Goal: Task Accomplishment & Management: Use online tool/utility

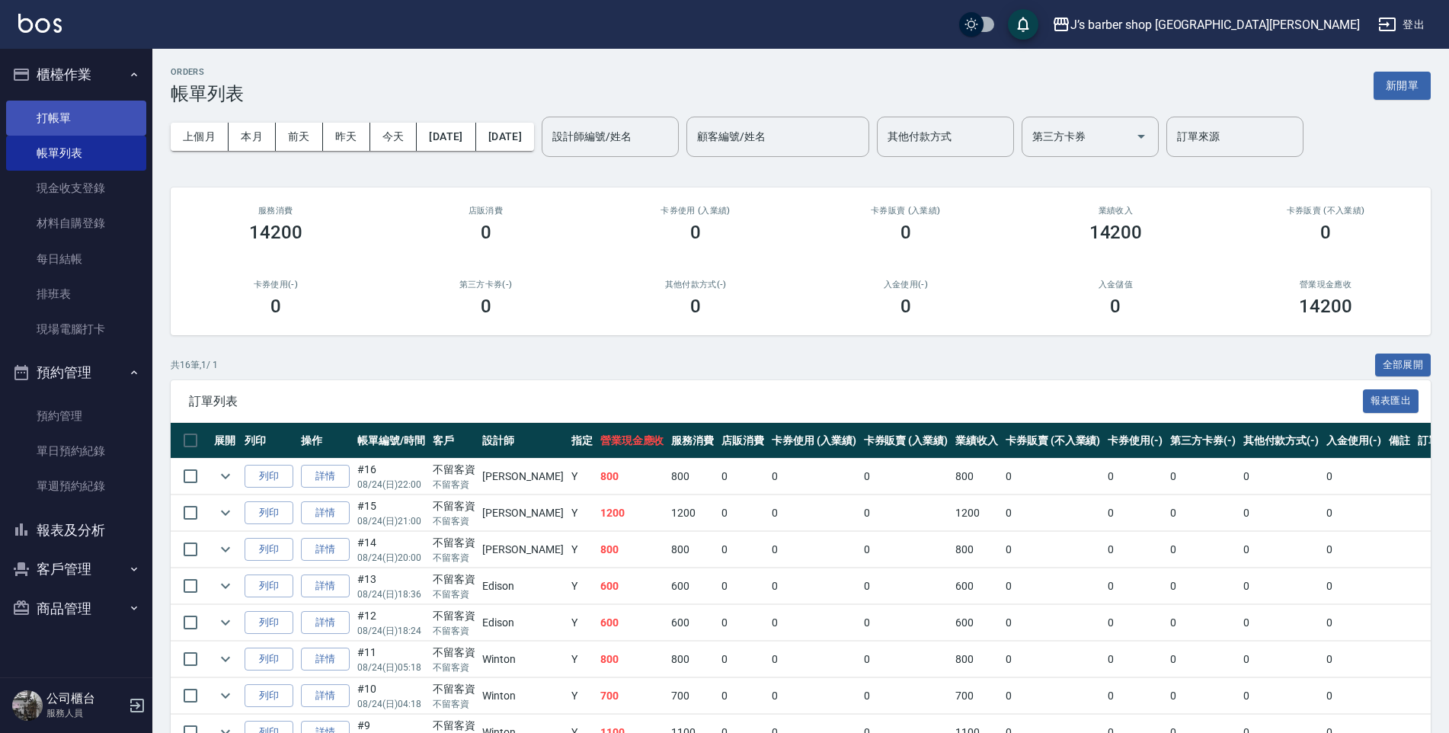
click at [40, 111] on link "打帳單" at bounding box center [76, 118] width 140 height 35
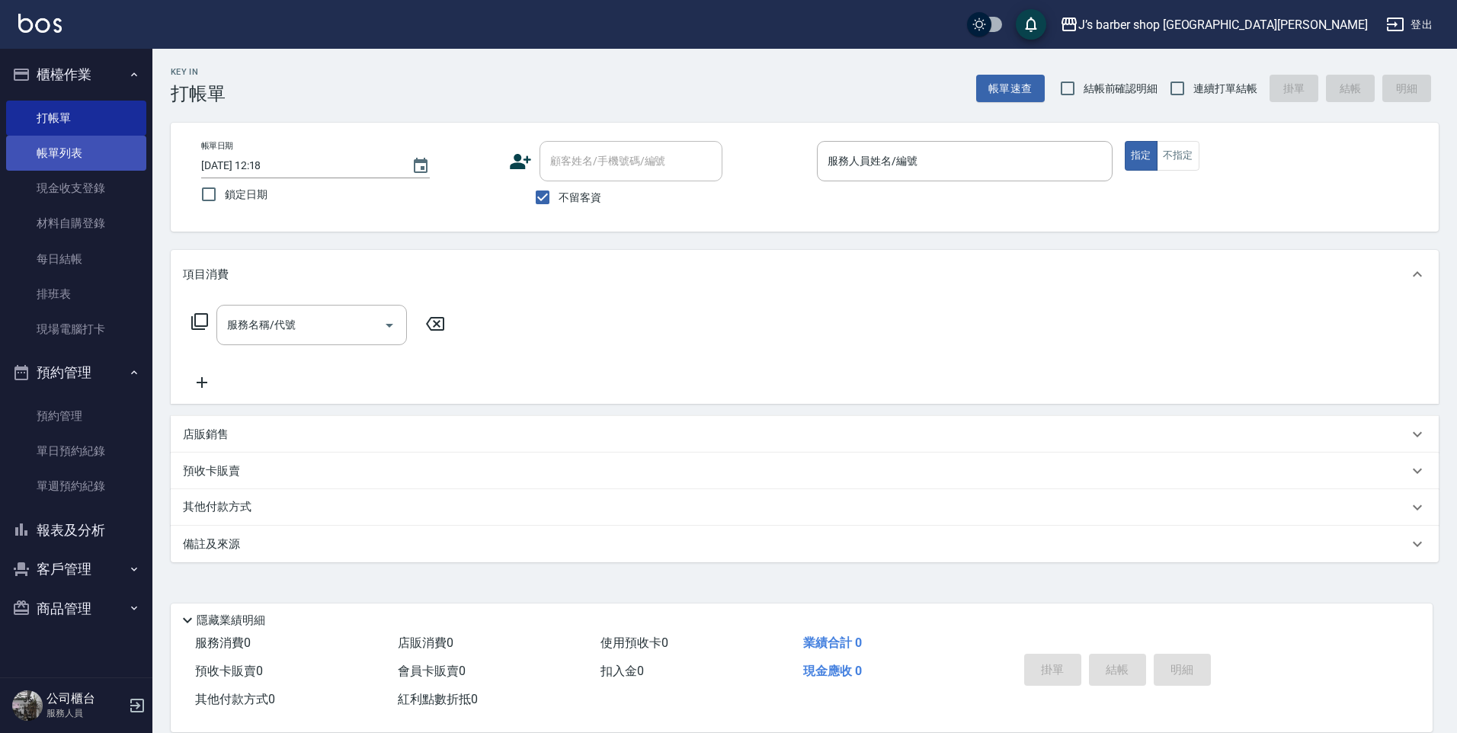
click at [113, 152] on link "帳單列表" at bounding box center [76, 153] width 140 height 35
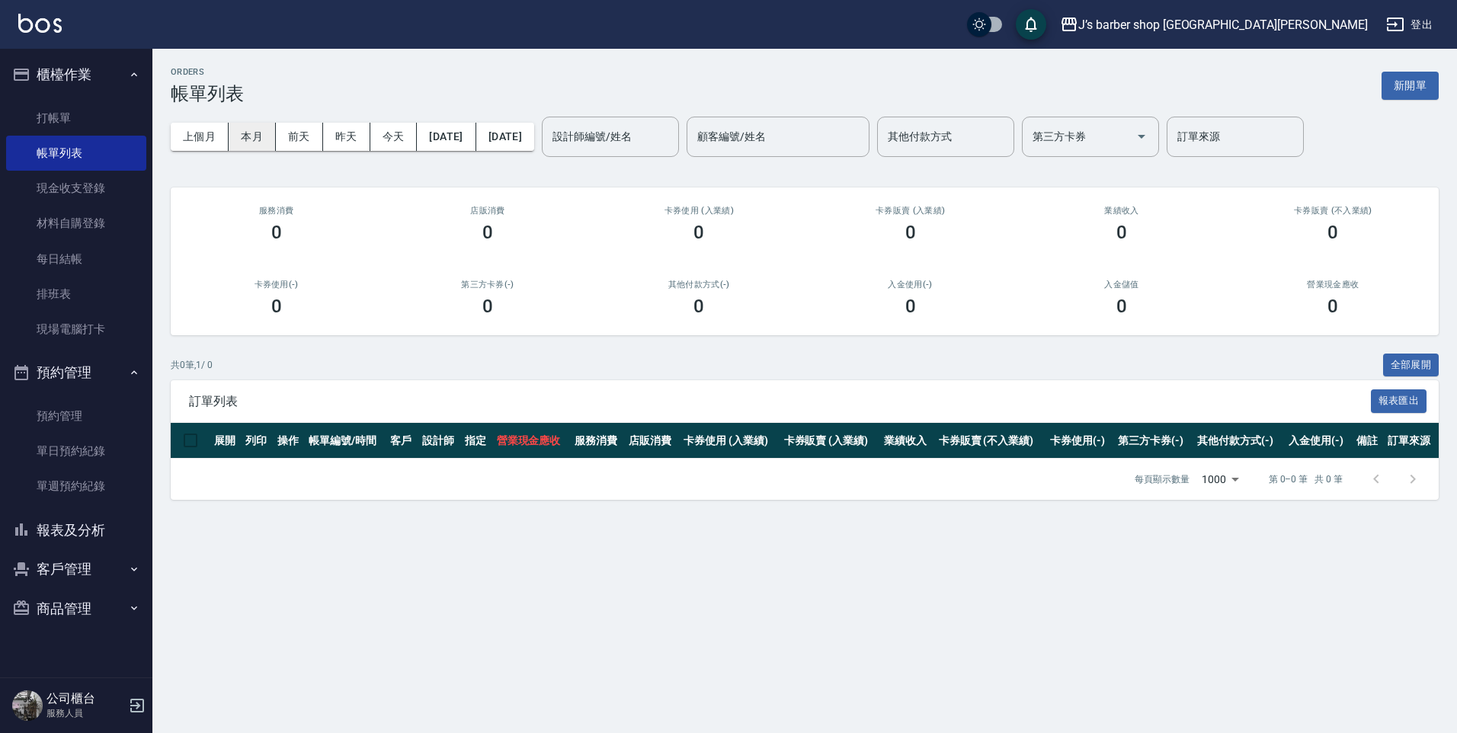
click at [263, 142] on button "本月" at bounding box center [252, 137] width 47 height 28
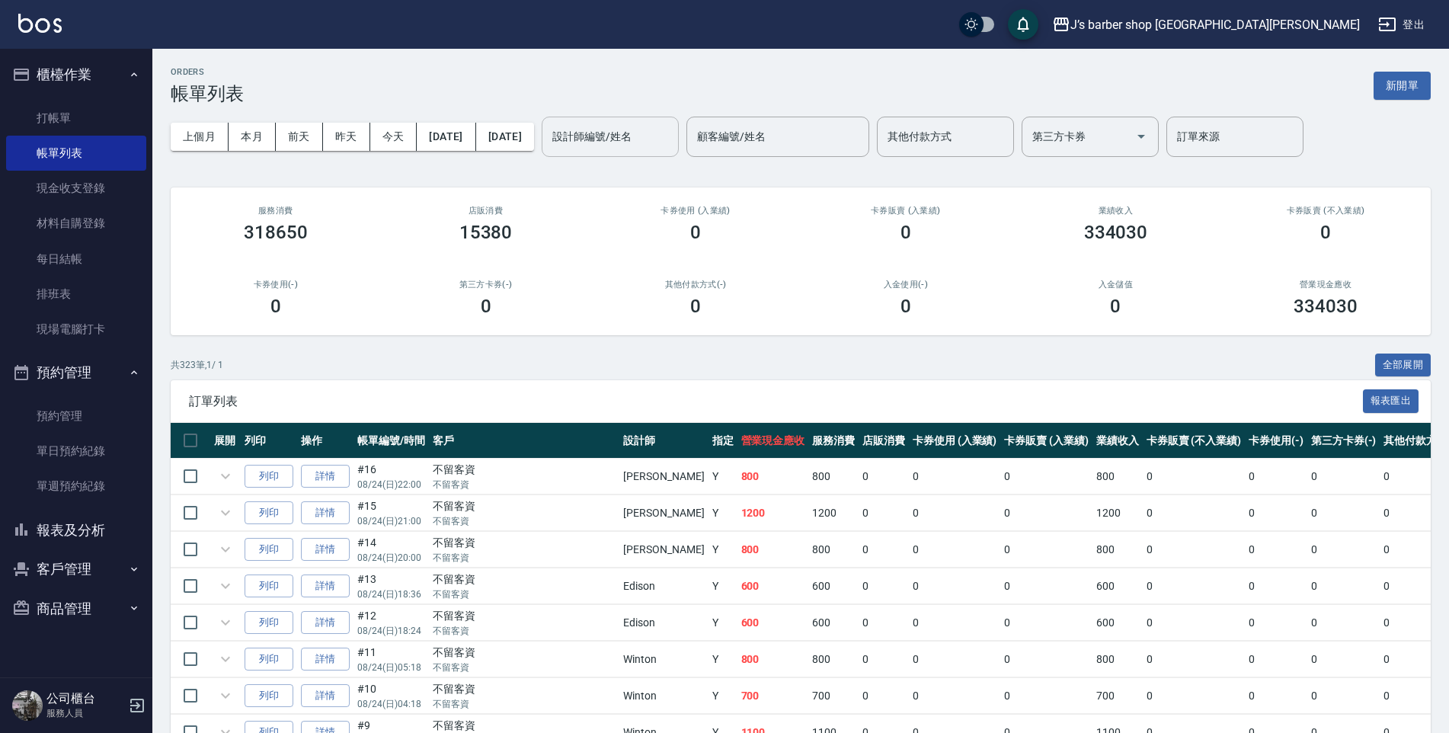
click at [655, 137] on div "設計師編號/姓名 設計師編號/姓名" at bounding box center [610, 137] width 137 height 40
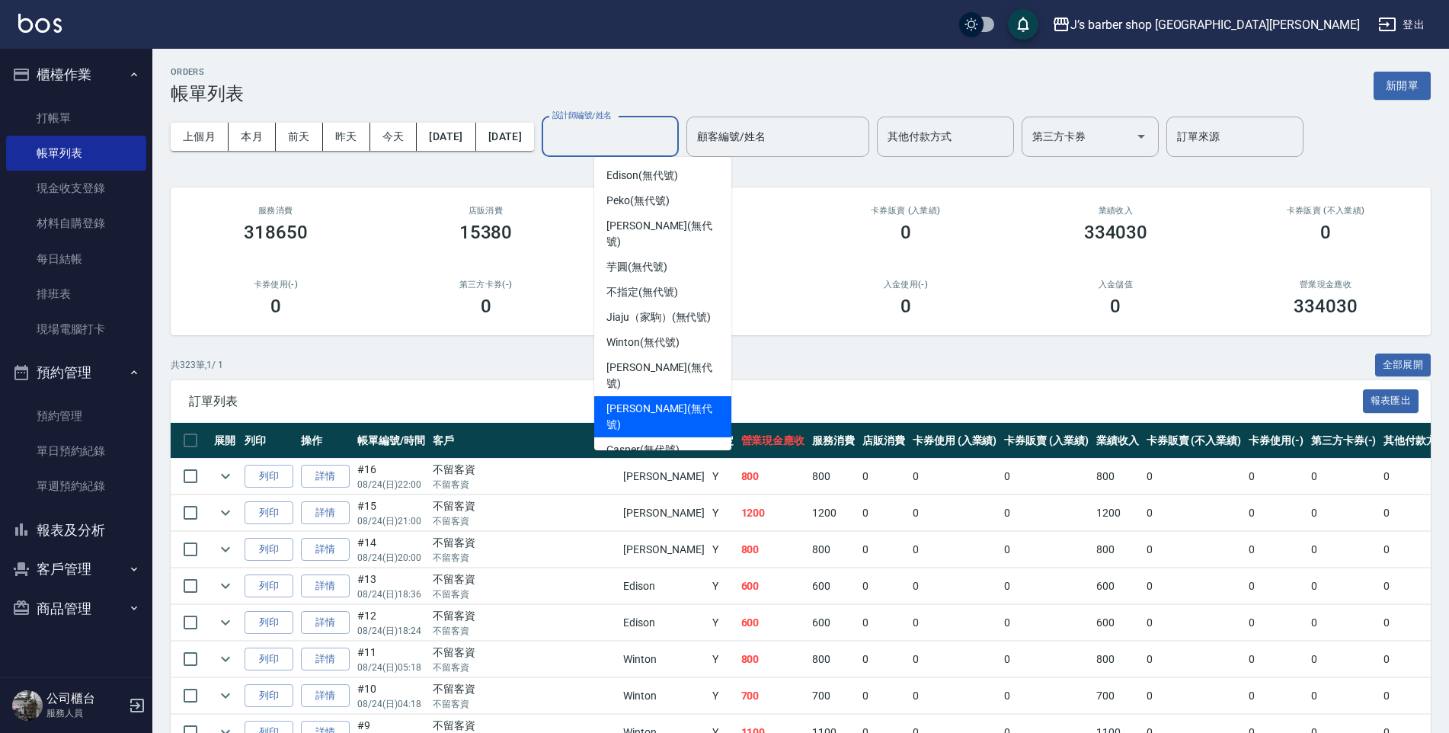
click at [643, 401] on span "[PERSON_NAME] (無代號)" at bounding box center [663, 417] width 113 height 32
type input "[PERSON_NAME](無代號)"
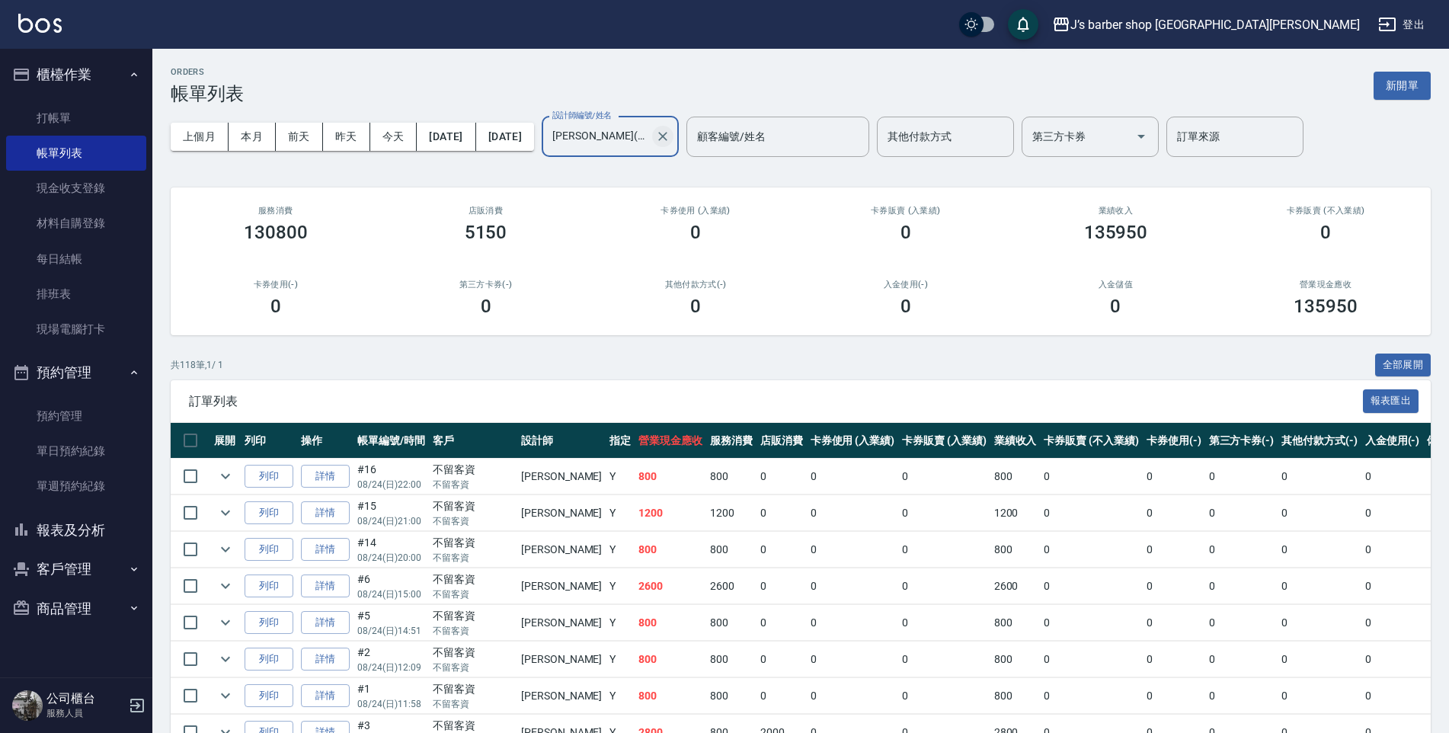
click at [674, 136] on button "Clear" at bounding box center [662, 136] width 21 height 21
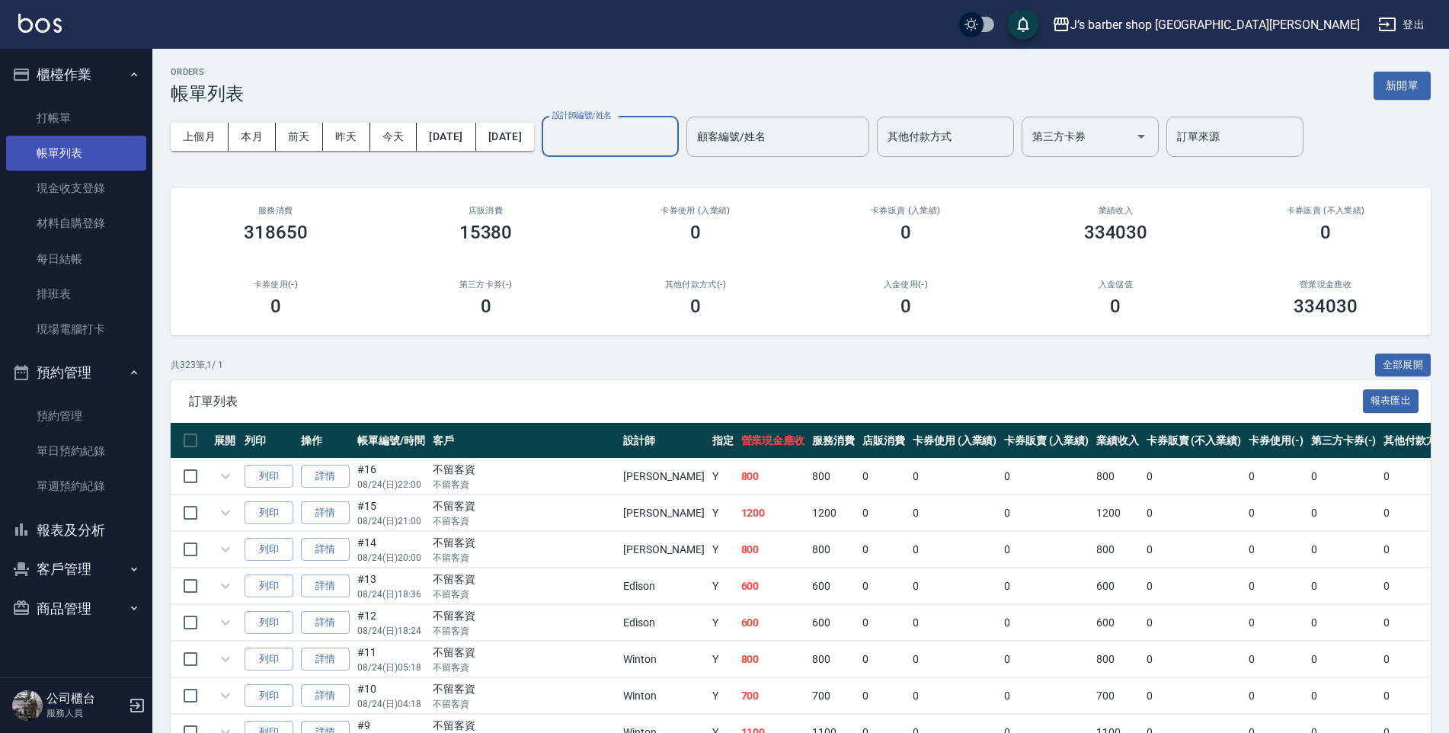
click at [67, 117] on link "打帳單" at bounding box center [76, 118] width 140 height 35
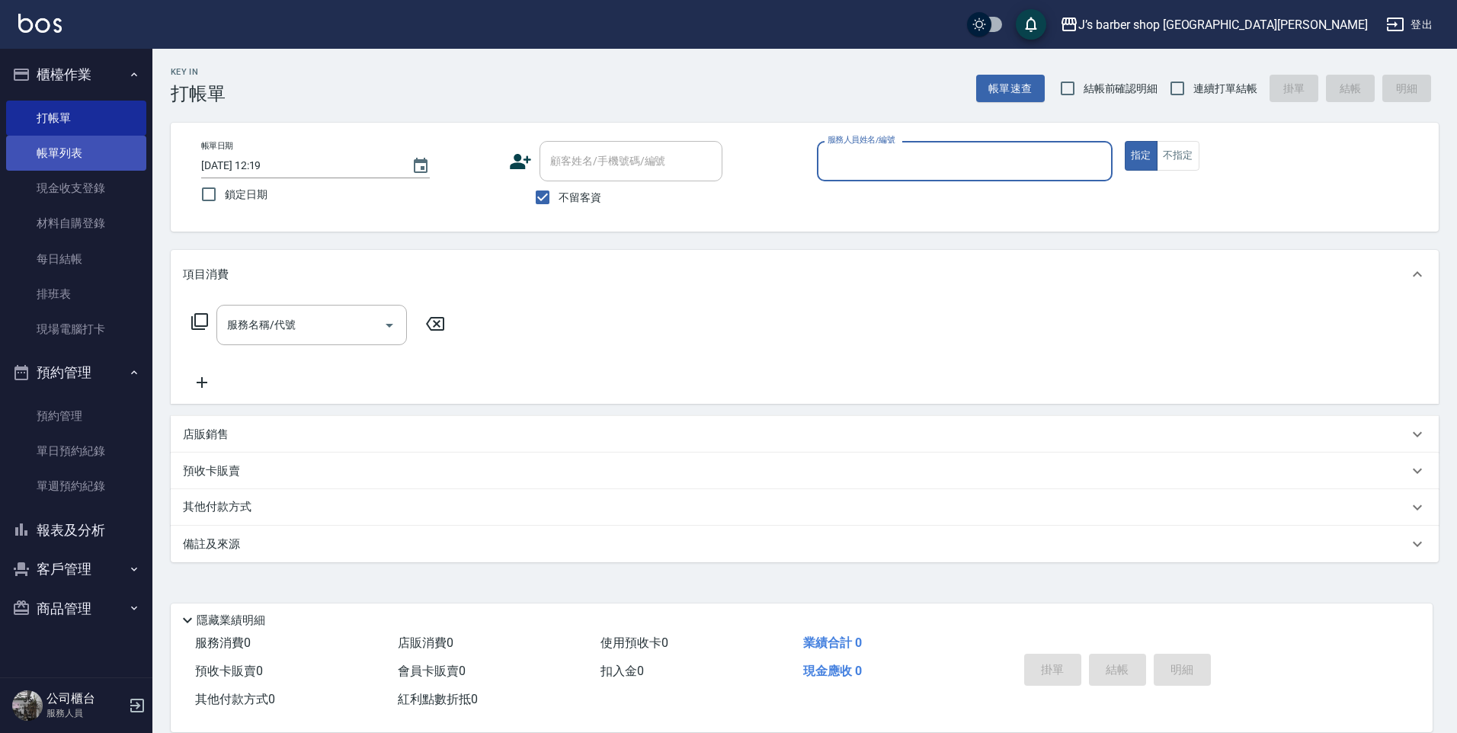
click at [100, 151] on link "帳單列表" at bounding box center [76, 153] width 140 height 35
